Goal: Transaction & Acquisition: Purchase product/service

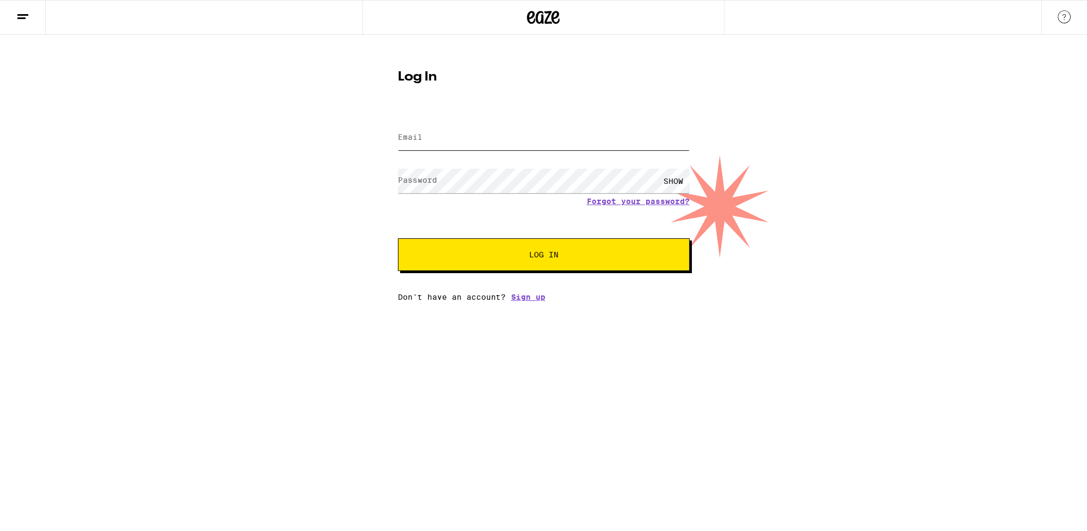
click at [541, 146] on input "Email" at bounding box center [544, 138] width 292 height 24
type input "[EMAIL_ADDRESS][DOMAIN_NAME]"
click at [398, 238] on button "Log In" at bounding box center [544, 254] width 292 height 33
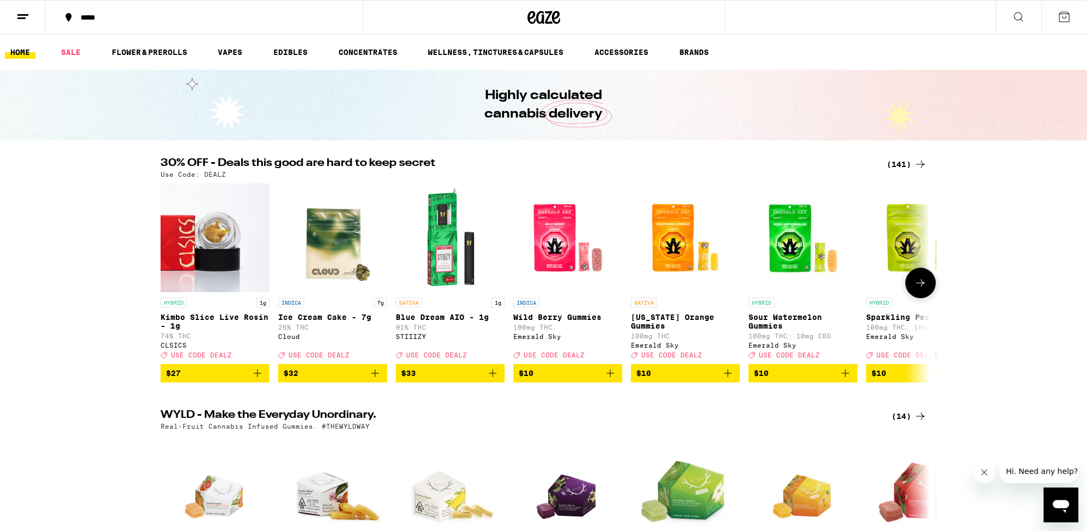
click at [901, 162] on div "(141)" at bounding box center [907, 164] width 40 height 13
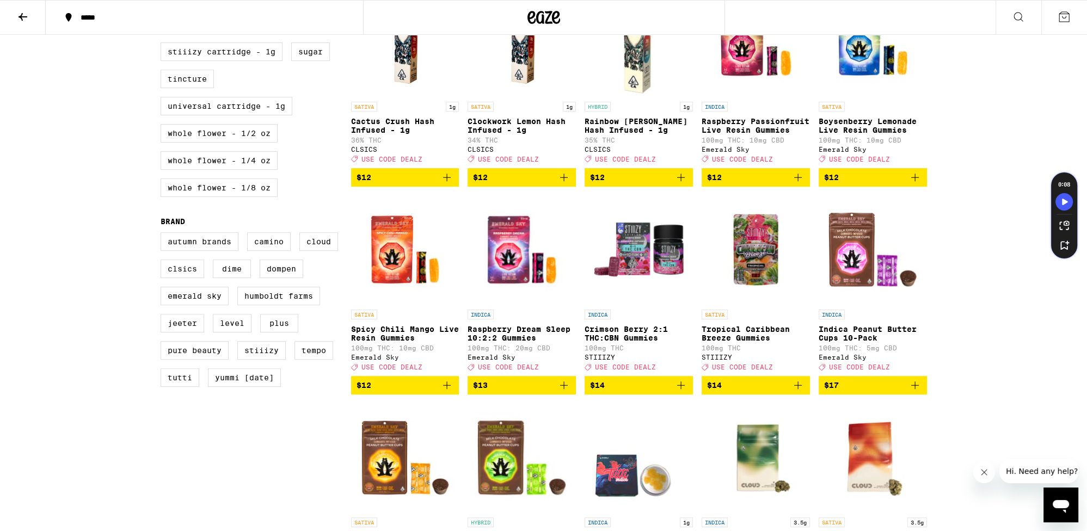
scroll to position [1101, 0]
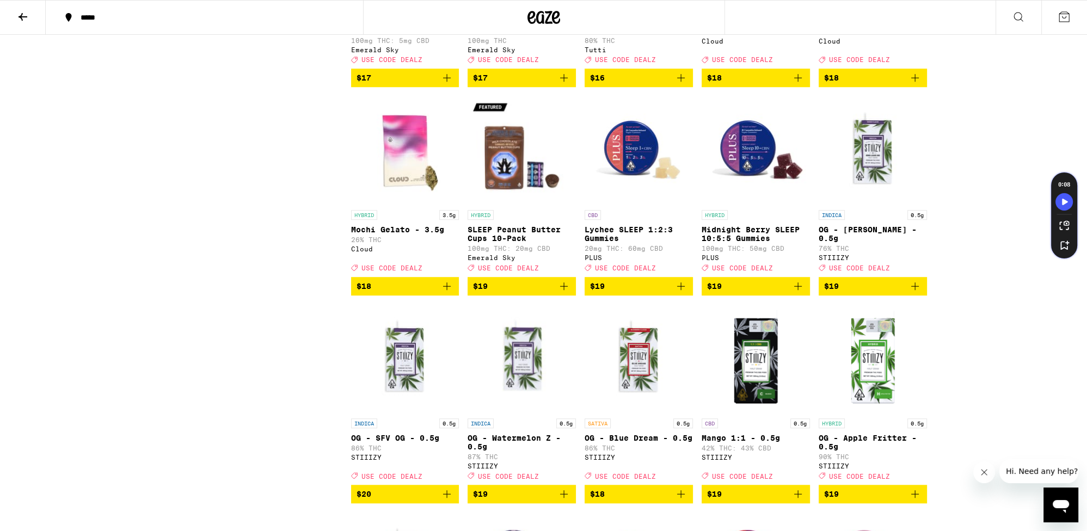
click at [625, 179] on img "Open page for Lychee SLEEP 1:2:3 Gummies from PLUS" at bounding box center [638, 150] width 108 height 109
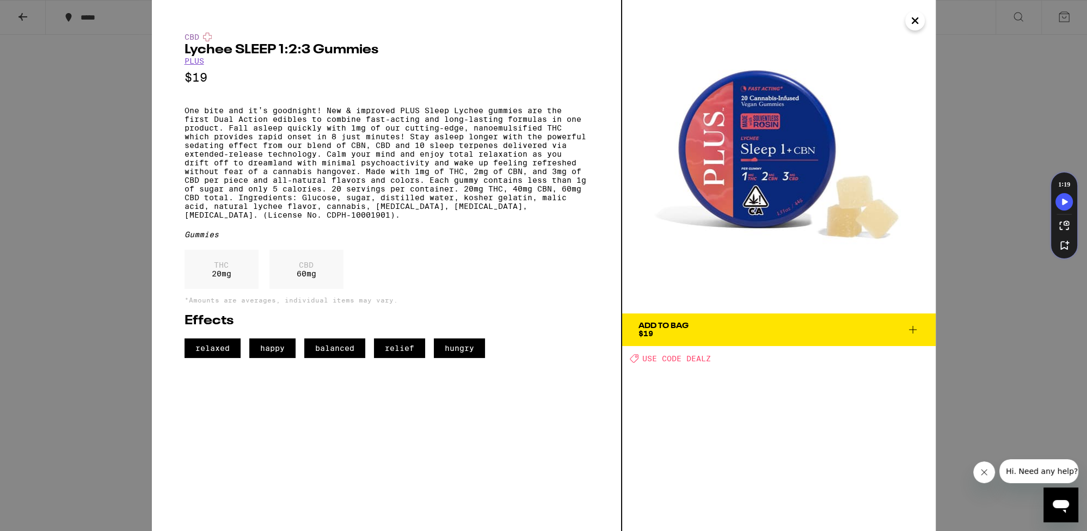
click at [913, 332] on icon at bounding box center [912, 329] width 13 height 13
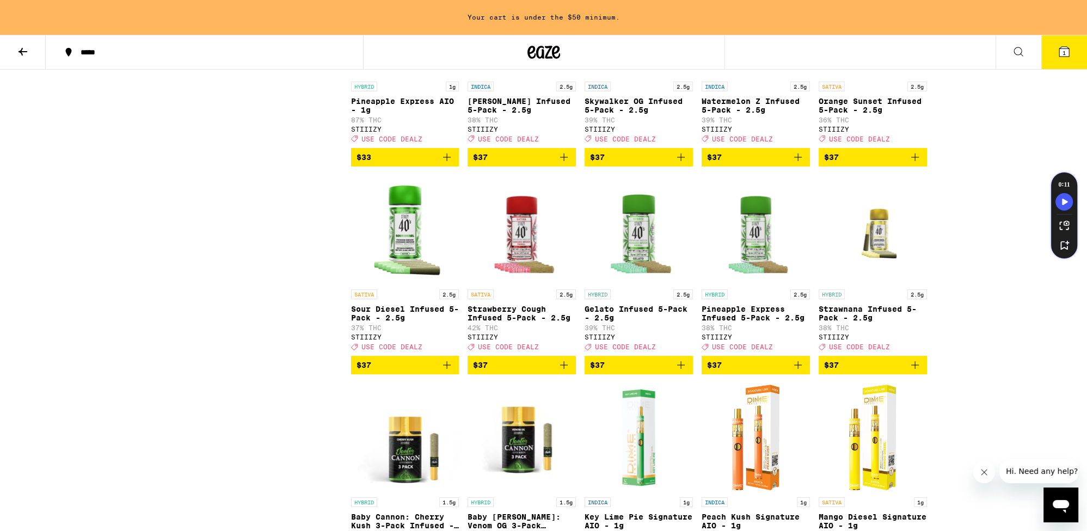
scroll to position [4639, 0]
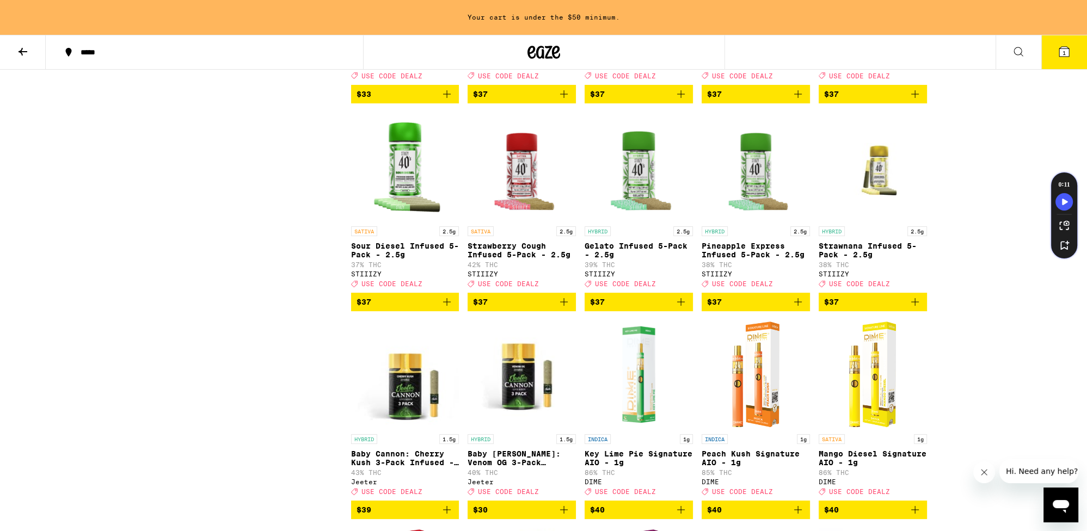
click at [565, 309] on icon "Add to bag" at bounding box center [563, 302] width 13 height 13
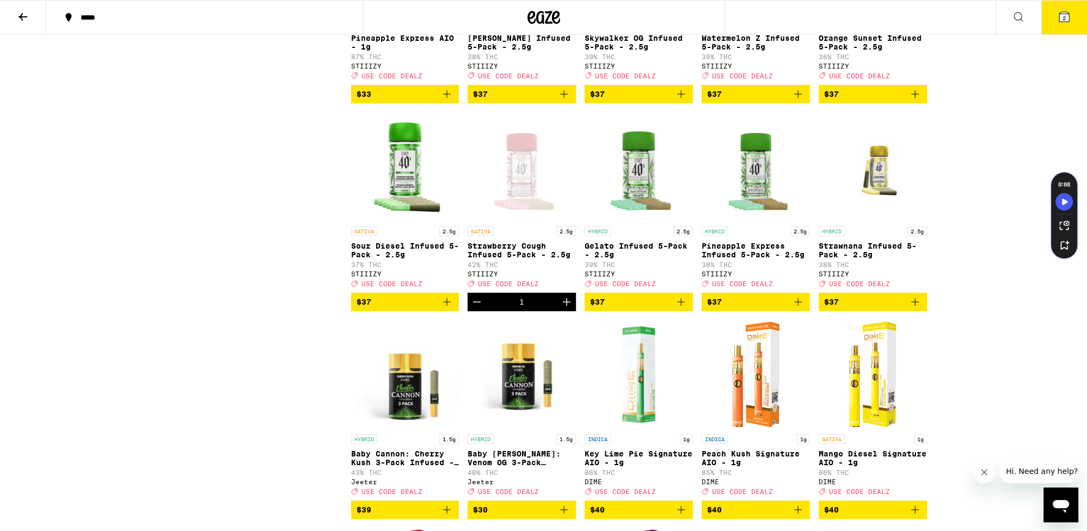
click at [569, 309] on icon "Increment" at bounding box center [566, 302] width 13 height 13
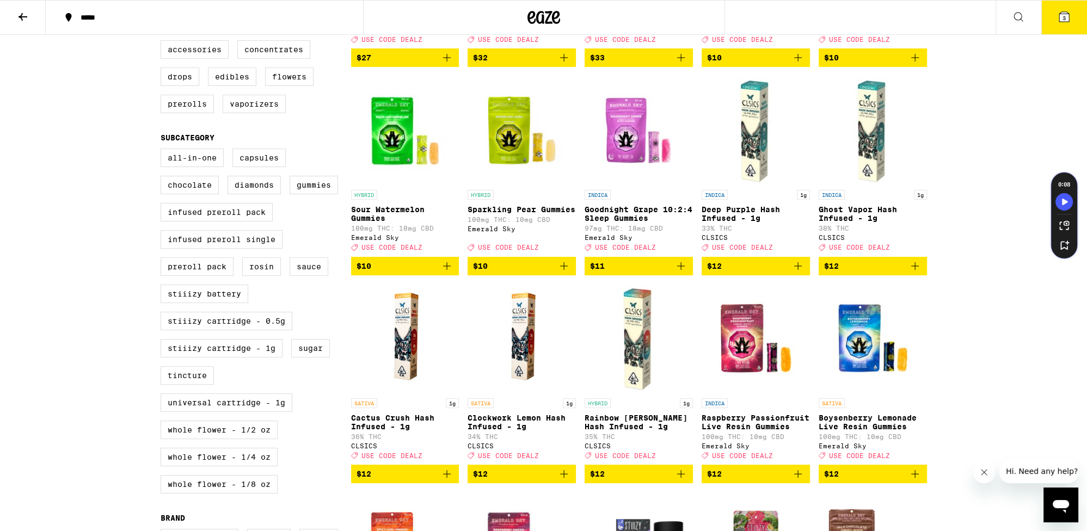
scroll to position [0, 0]
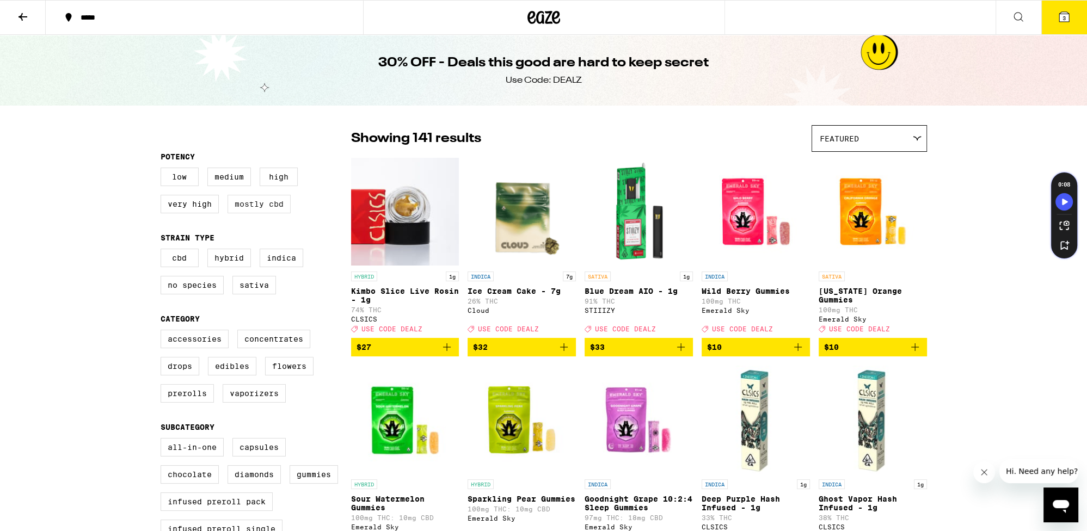
click at [274, 208] on label "Mostly CBD" at bounding box center [258, 204] width 63 height 19
click at [163, 170] on input "Mostly CBD" at bounding box center [163, 169] width 1 height 1
checkbox input "true"
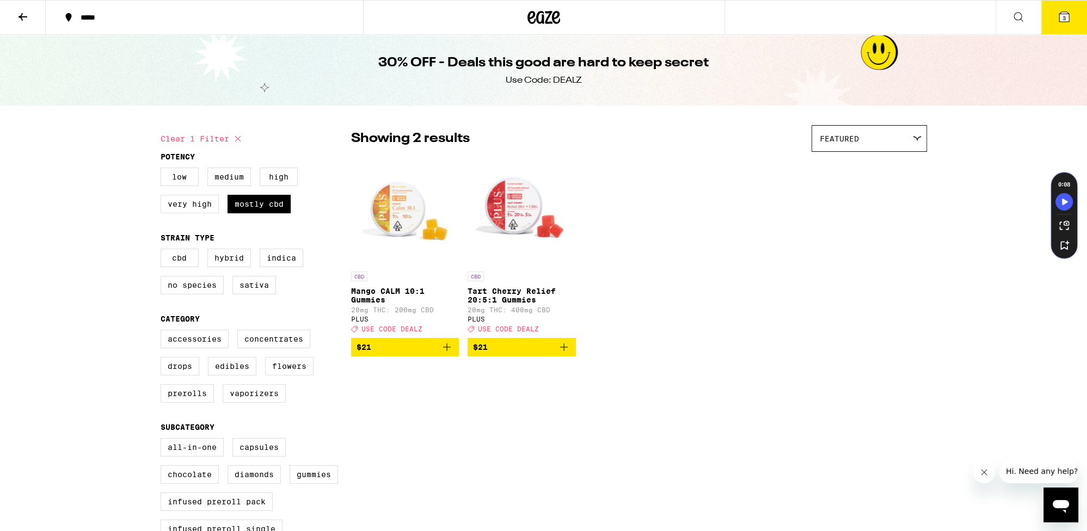
click at [544, 28] on div at bounding box center [544, 17] width 362 height 35
click at [545, 14] on icon at bounding box center [543, 18] width 33 height 20
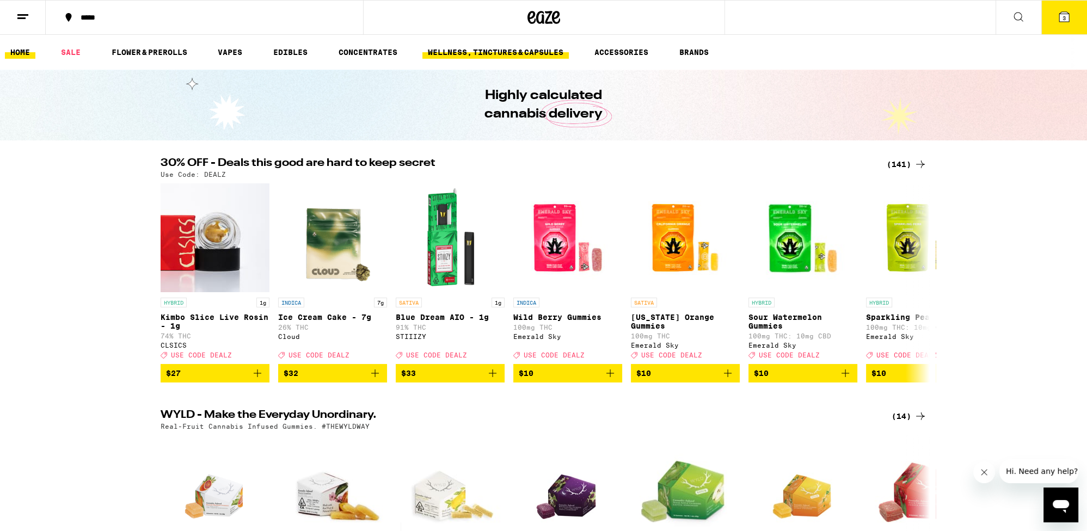
click at [502, 52] on link "WELLNESS, TINCTURES & CAPSULES" at bounding box center [495, 52] width 146 height 13
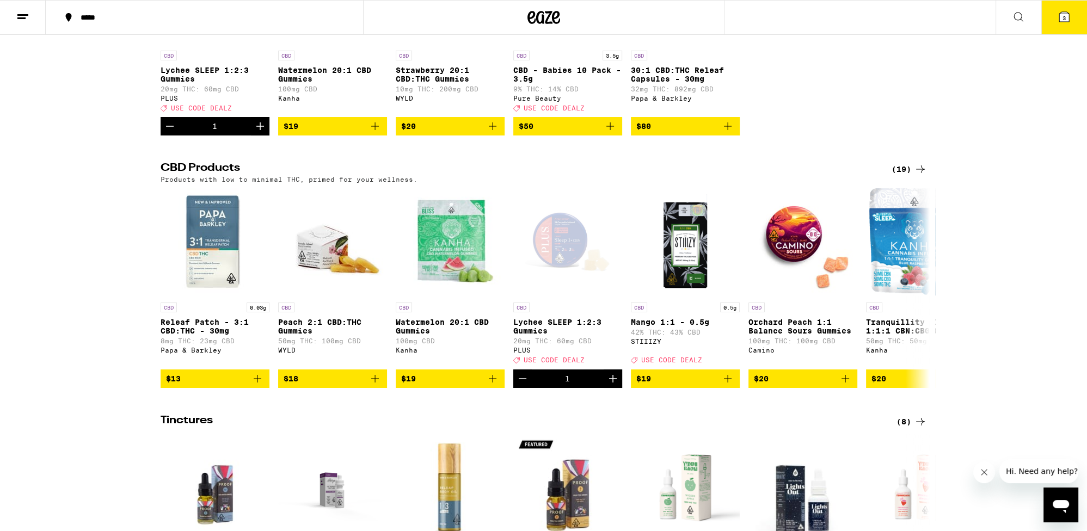
scroll to position [244, 0]
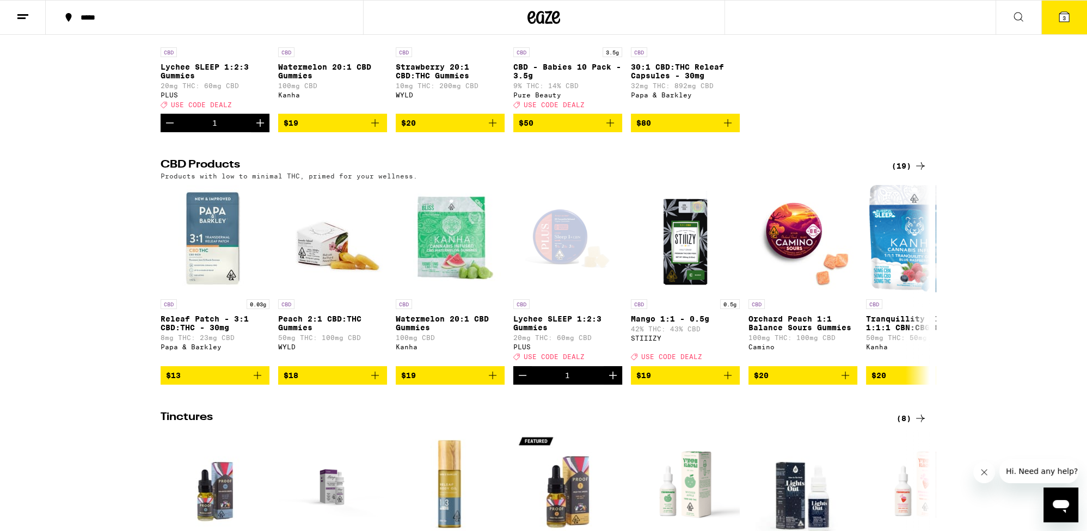
click at [908, 170] on div "(19)" at bounding box center [908, 165] width 35 height 13
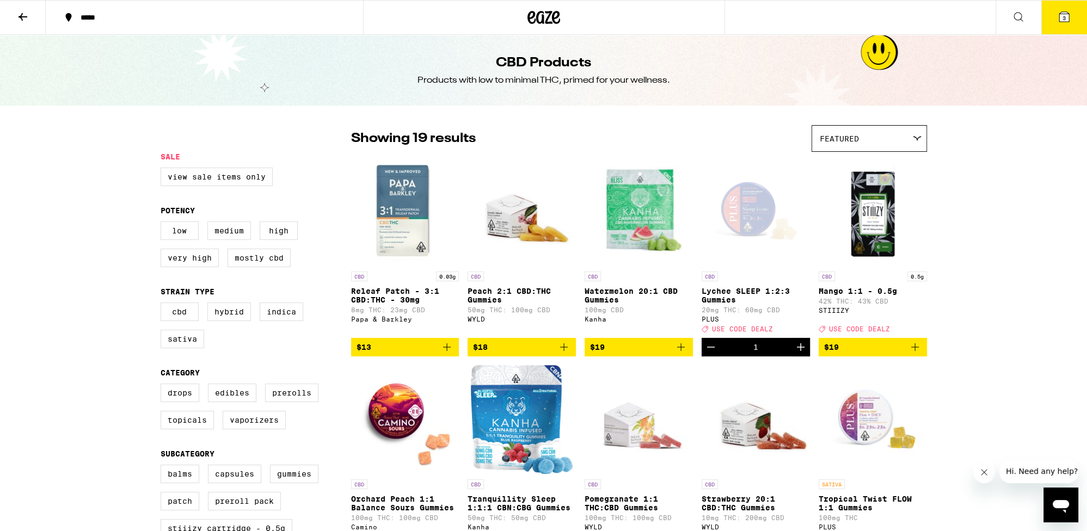
click at [545, 17] on icon at bounding box center [543, 18] width 33 height 20
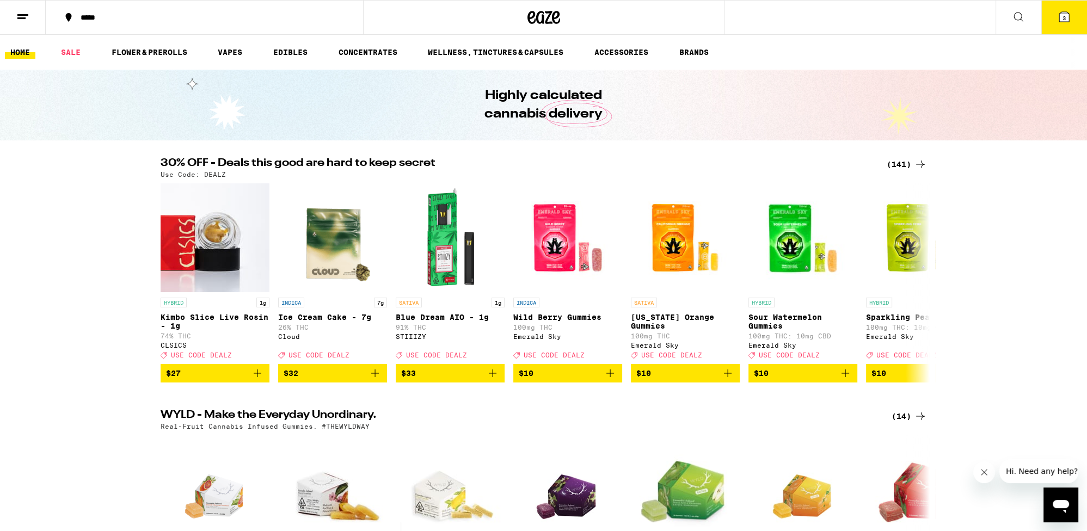
click at [1023, 14] on icon at bounding box center [1018, 16] width 13 height 13
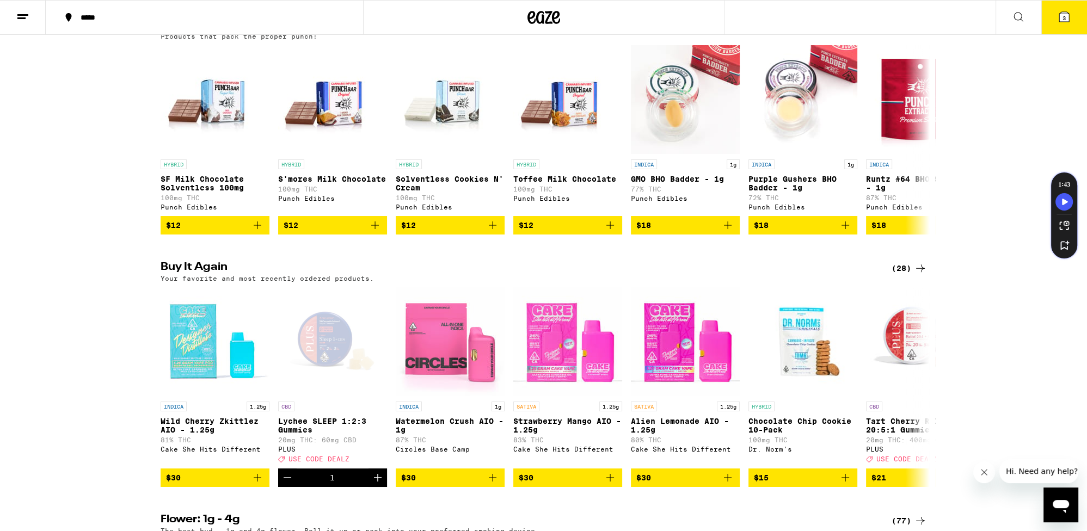
scroll to position [655, 0]
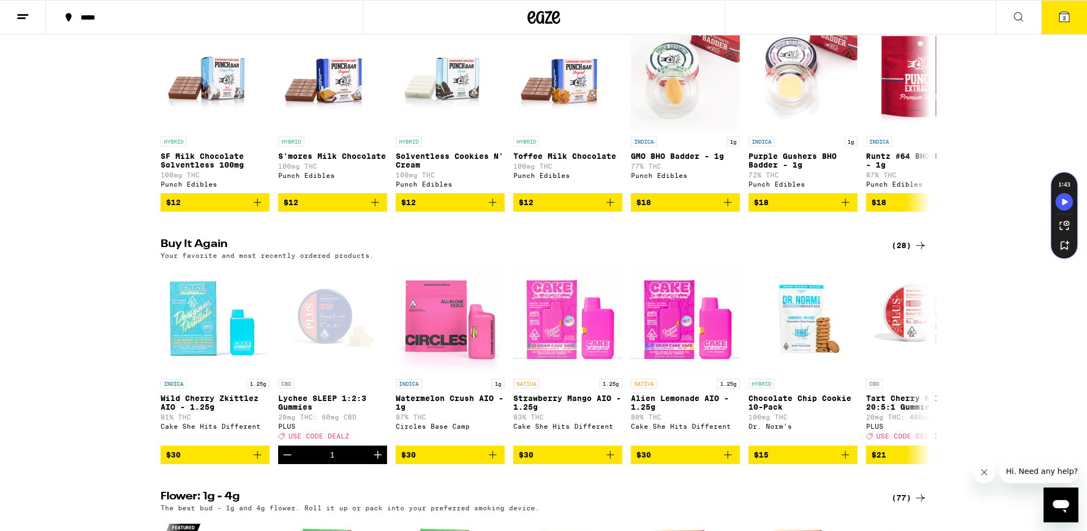
click at [913, 259] on div "Your favorite and most recently ordered products." at bounding box center [544, 255] width 766 height 7
click at [913, 252] on div "(28)" at bounding box center [908, 245] width 35 height 13
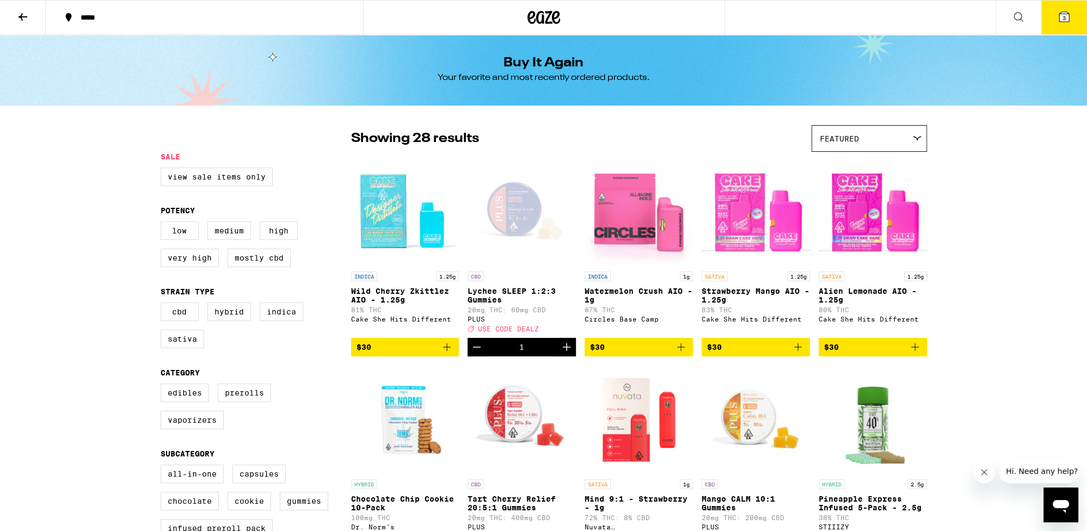
click at [1012, 19] on icon at bounding box center [1018, 16] width 13 height 13
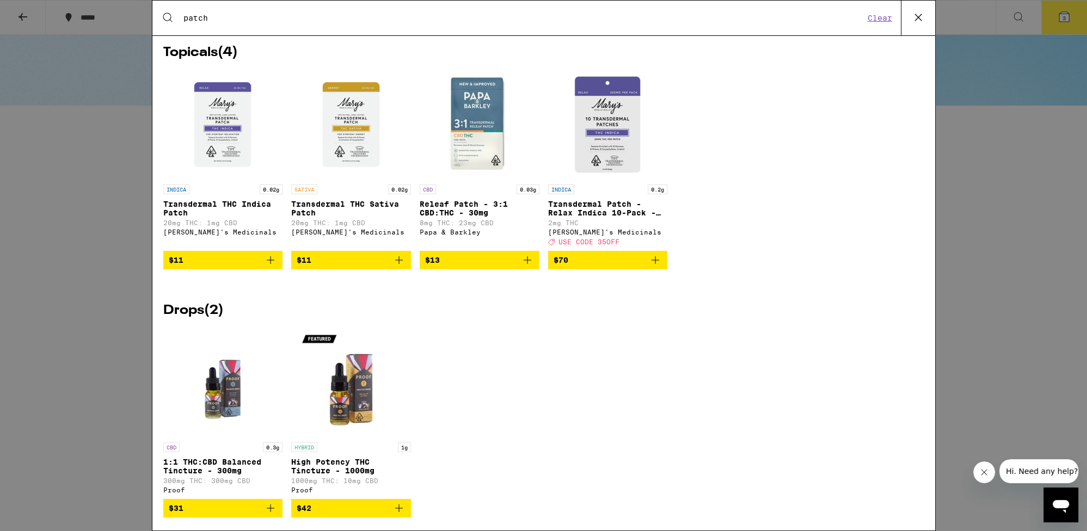
scroll to position [2789, 0]
type input "patch"
click at [465, 180] on img "Open page for Releaf Patch - 3:1 CBD:THC - 30mg from Papa & Barkley" at bounding box center [479, 125] width 109 height 109
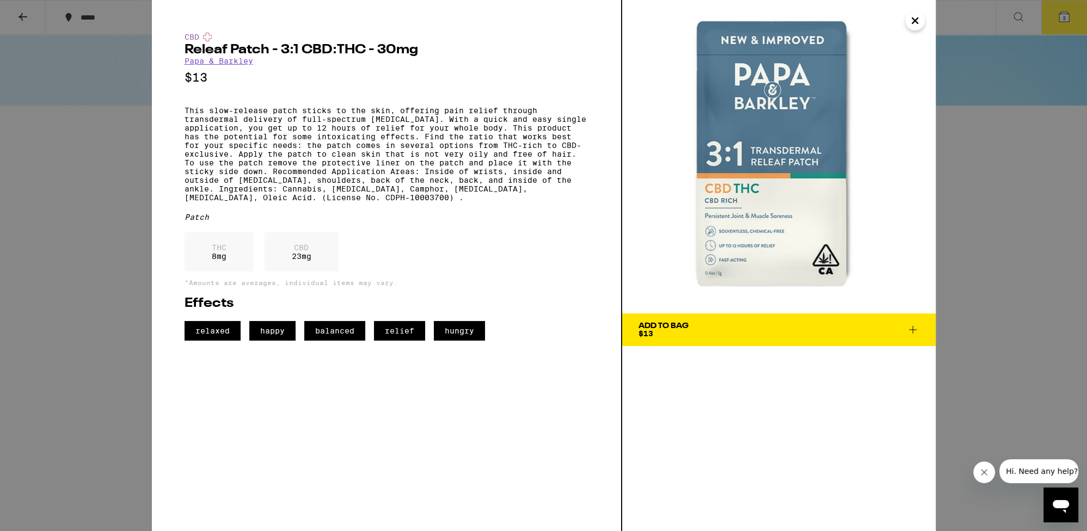
drag, startPoint x: 914, startPoint y: 19, endPoint x: 871, endPoint y: 2, distance: 46.2
click at [914, 19] on icon "Close" at bounding box center [914, 21] width 13 height 16
